Goal: Task Accomplishment & Management: Manage account settings

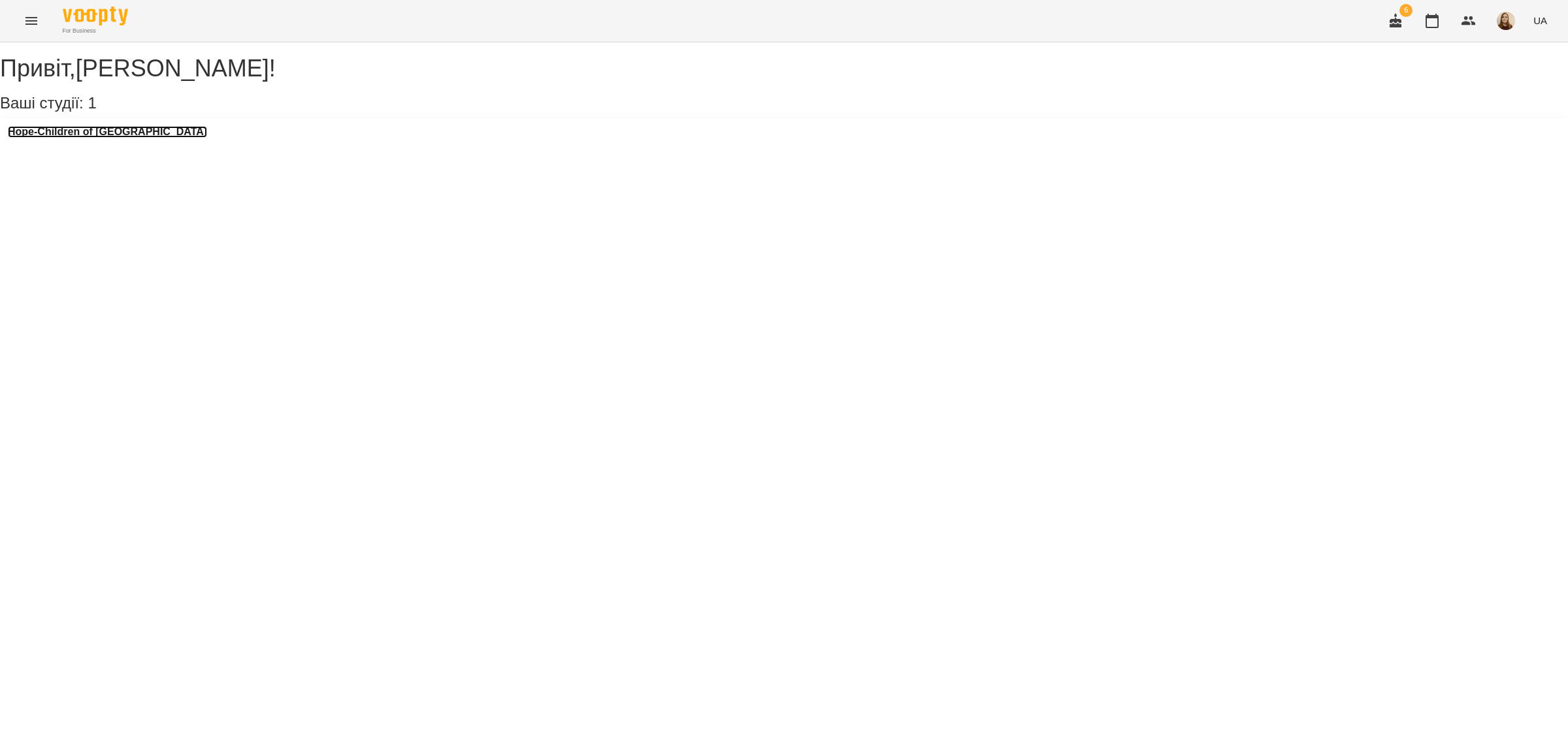
click at [96, 137] on h3 "Hope-Children of [GEOGRAPHIC_DATA]" at bounding box center [108, 131] width 199 height 12
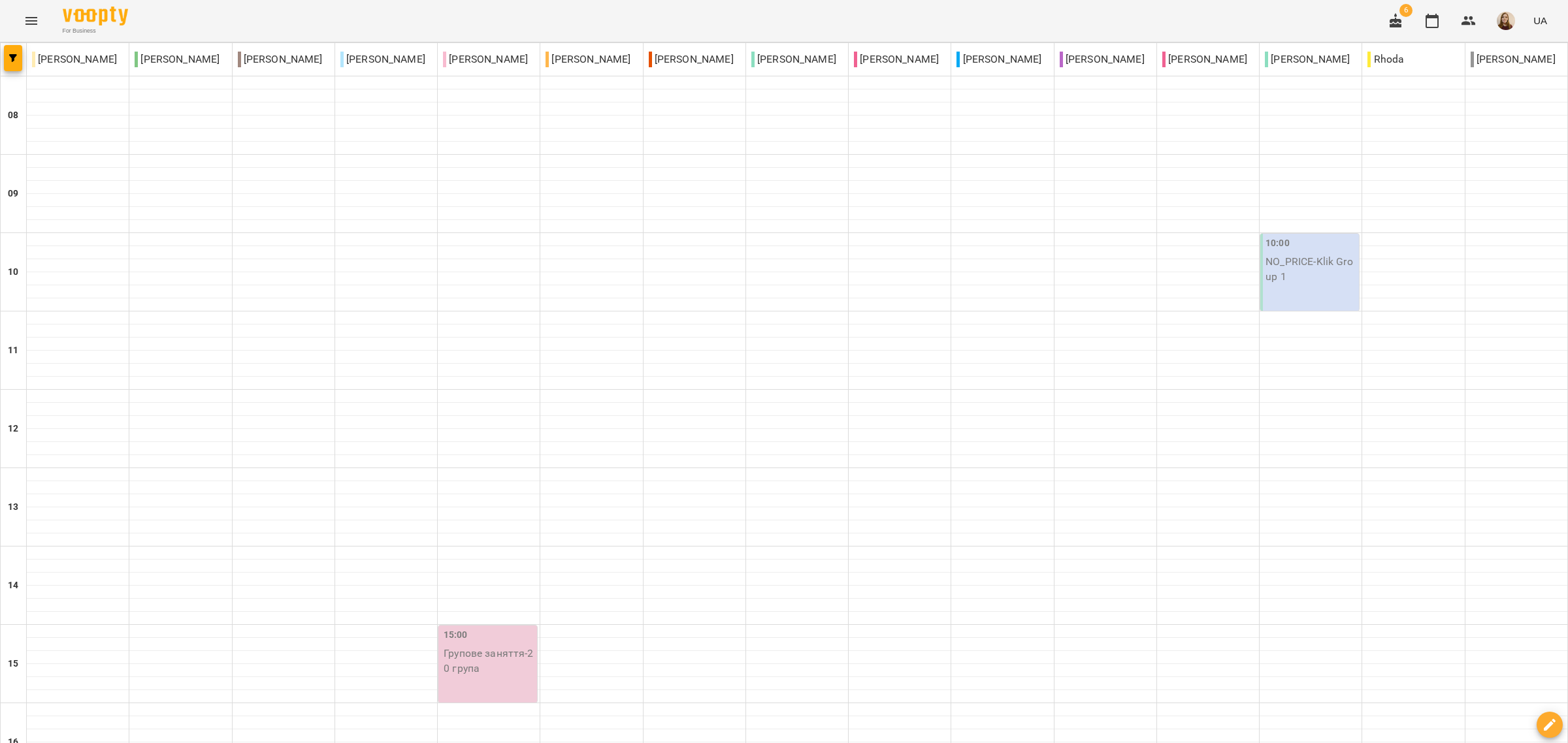
scroll to position [24, 0]
drag, startPoint x: 20, startPoint y: 670, endPoint x: 33, endPoint y: 668, distance: 13.2
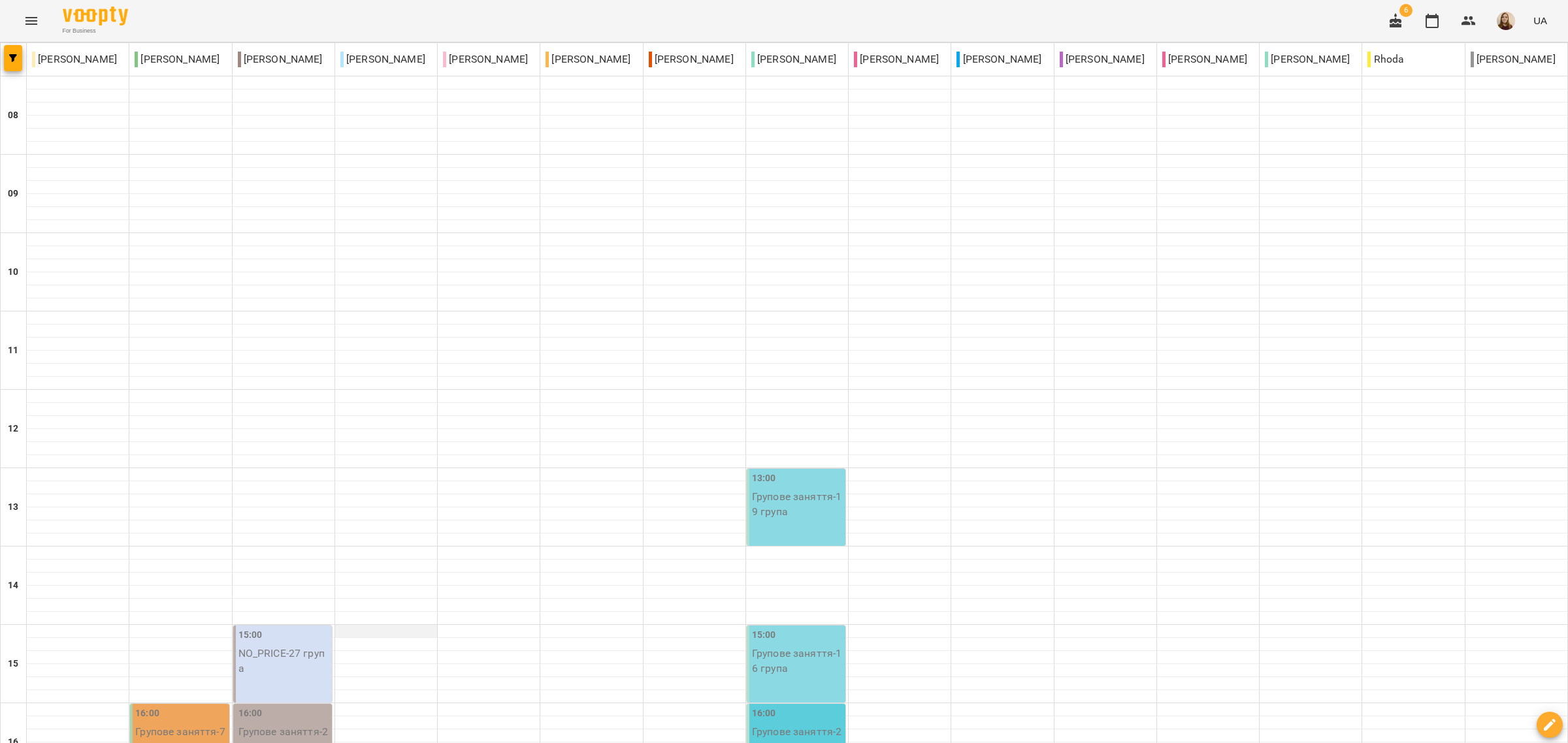
scroll to position [595, 0]
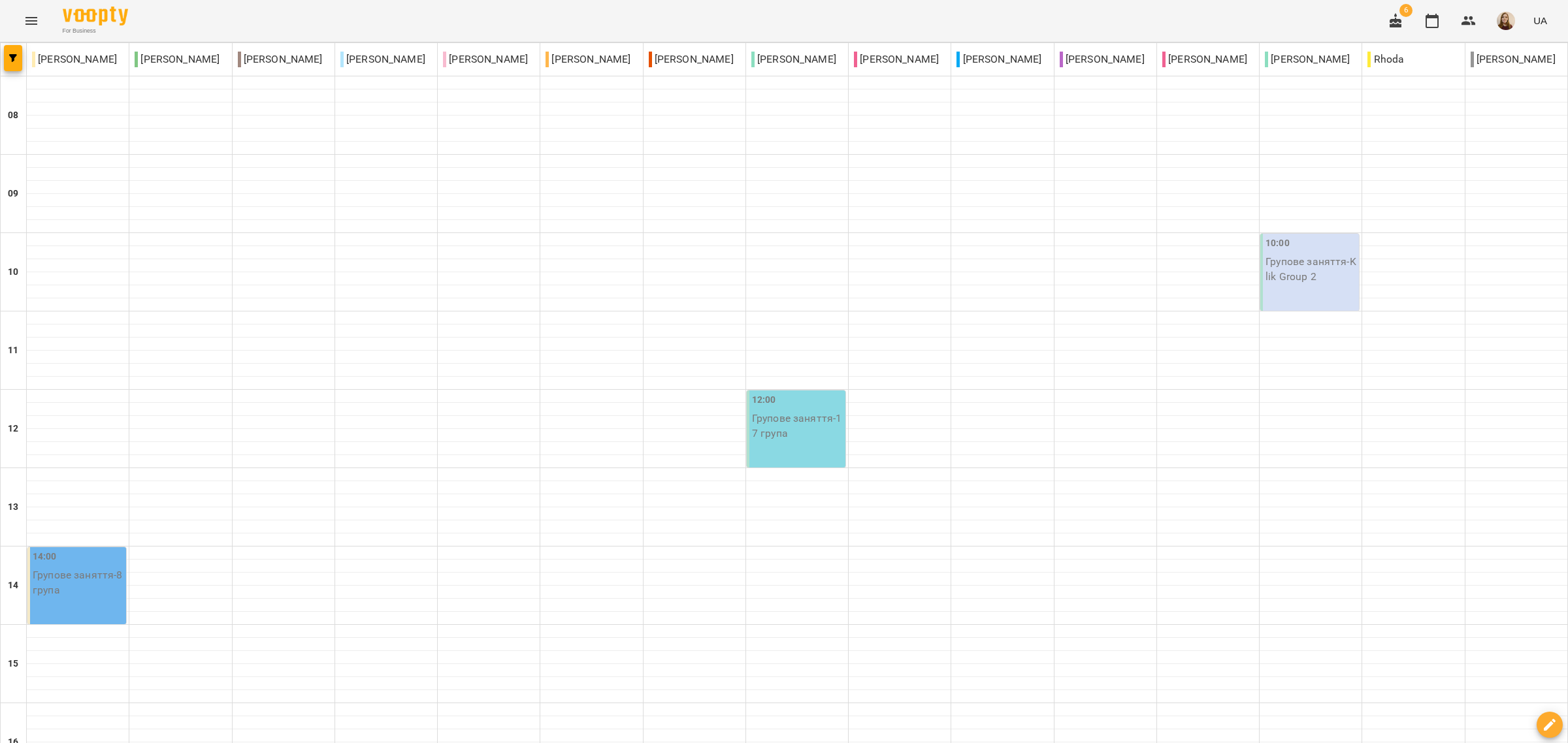
click at [1401, 20] on icon "button" at bounding box center [1395, 20] width 12 height 14
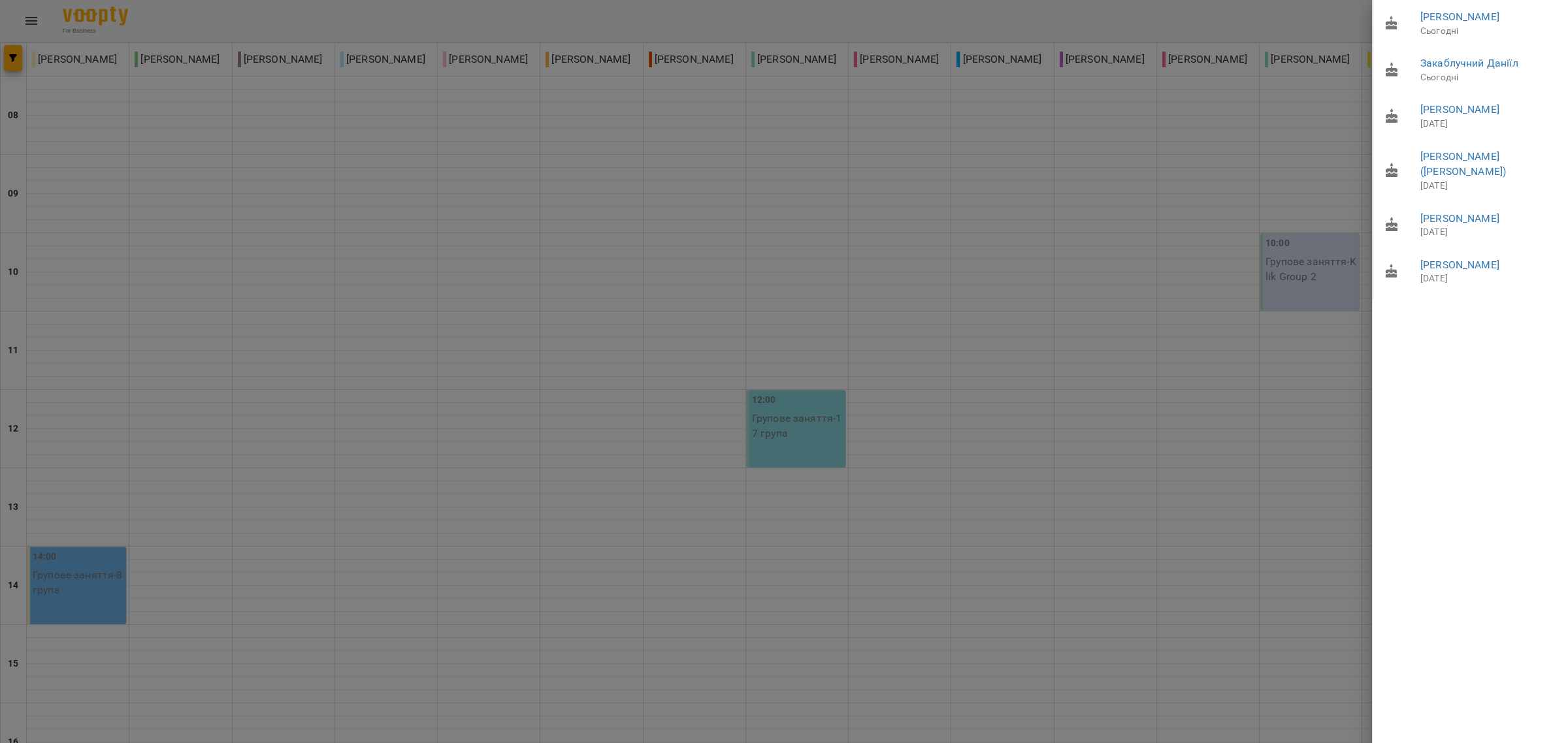
click at [1152, 321] on div at bounding box center [784, 371] width 1568 height 743
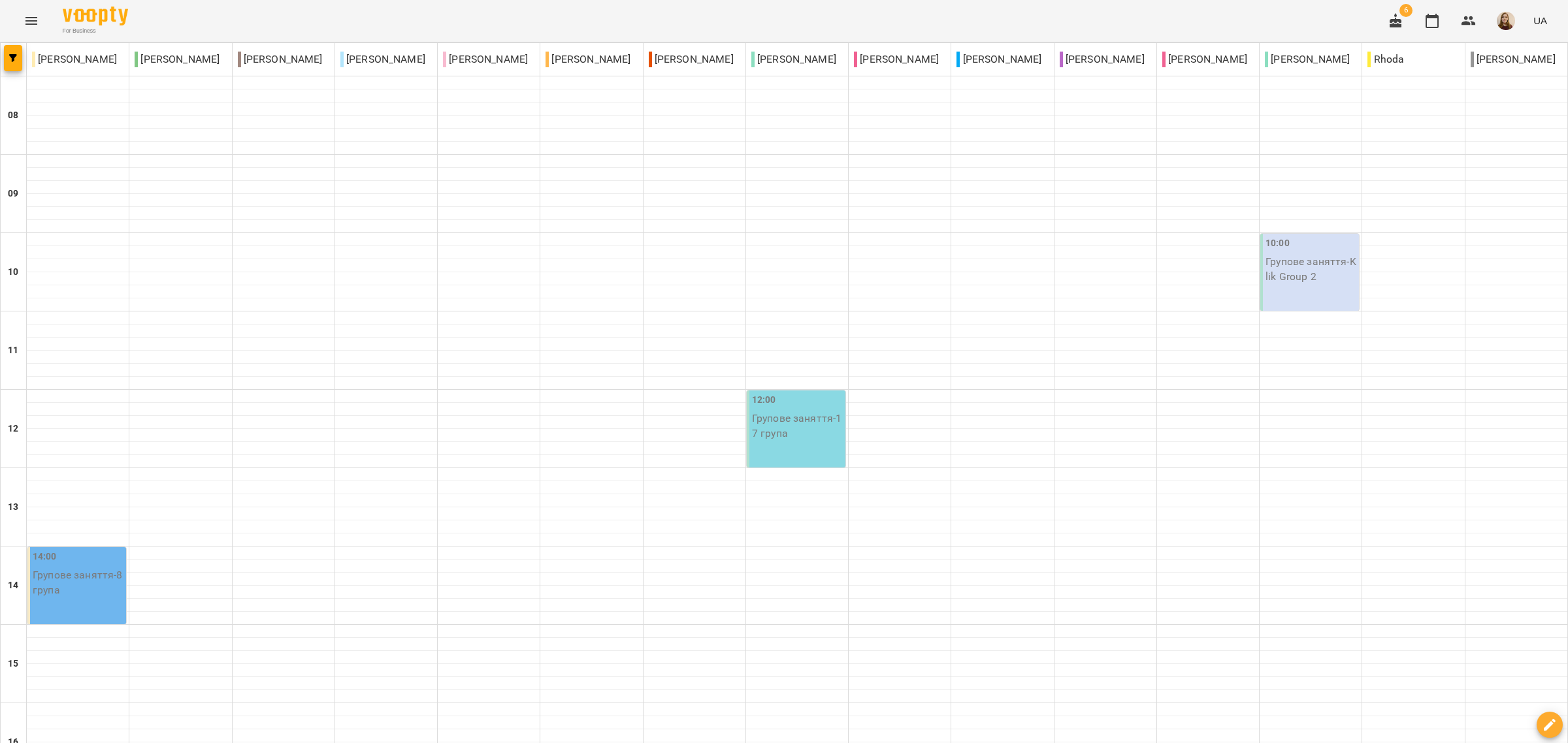
scroll to position [490, 0]
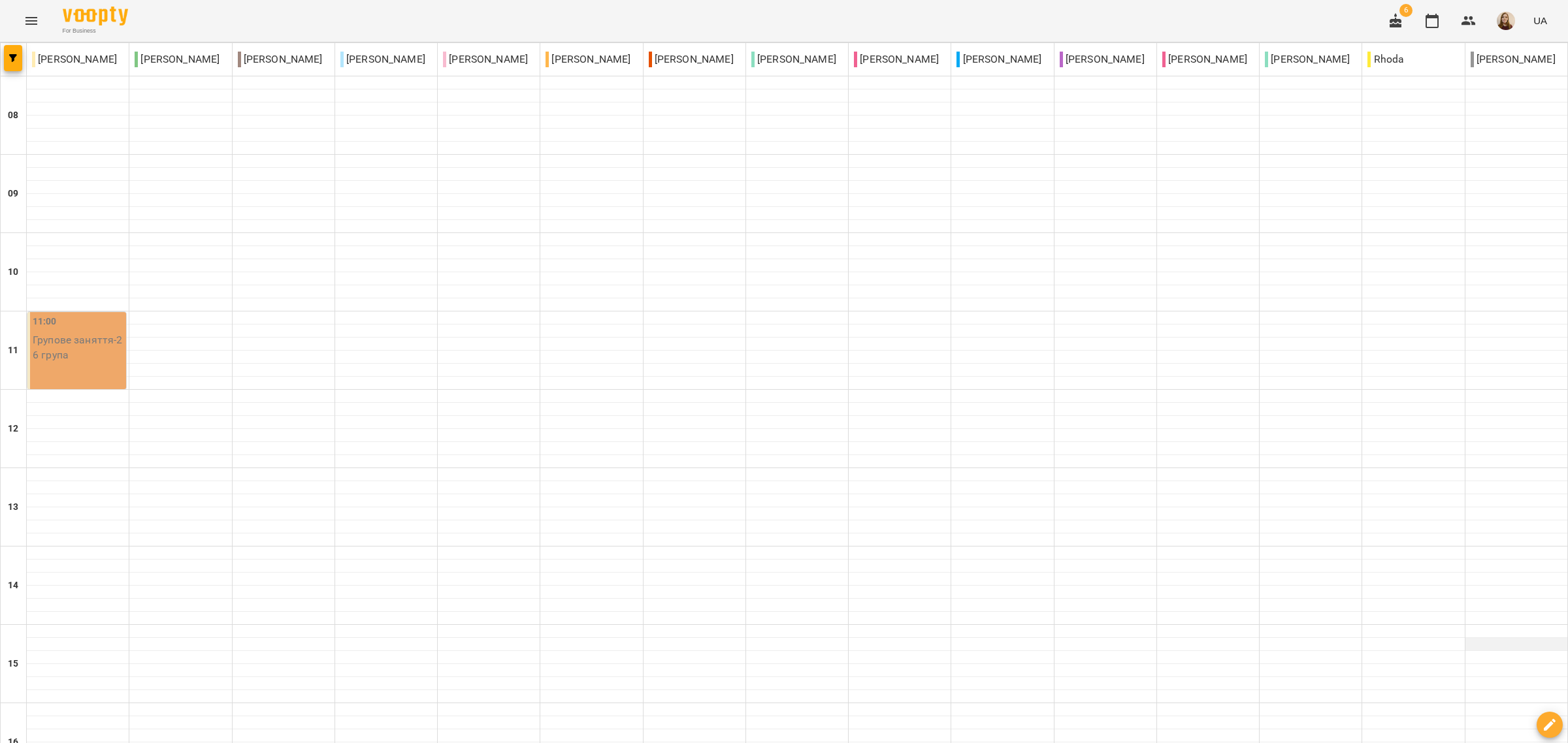
scroll to position [0, 0]
